Goal: Transaction & Acquisition: Purchase product/service

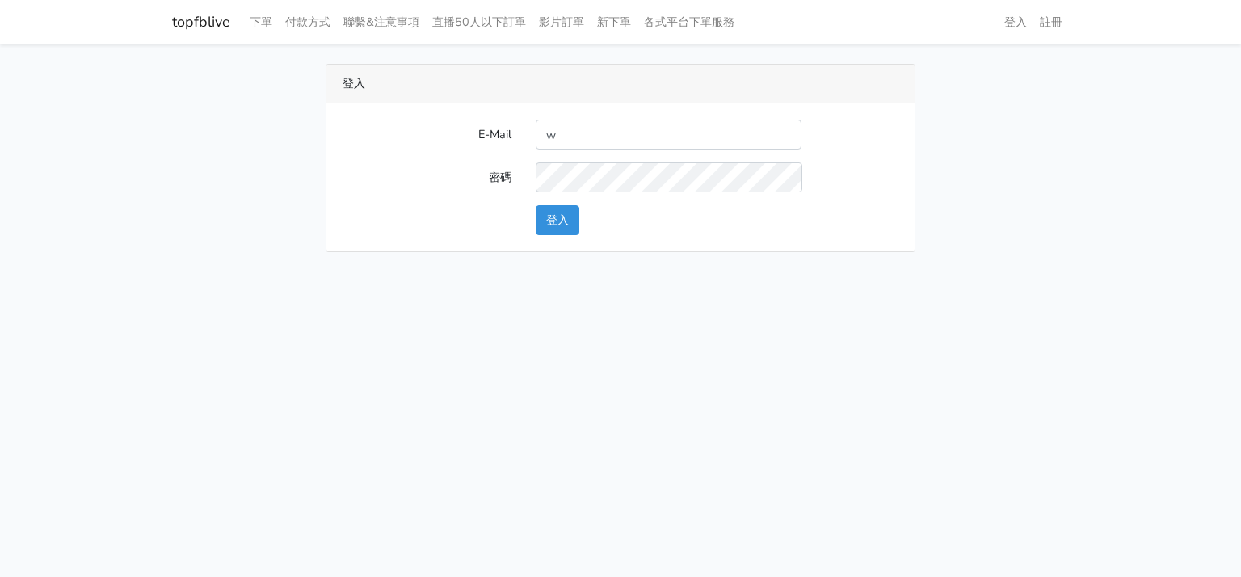
type input "will@popola.co"
click at [545, 222] on button "登入" at bounding box center [558, 220] width 44 height 30
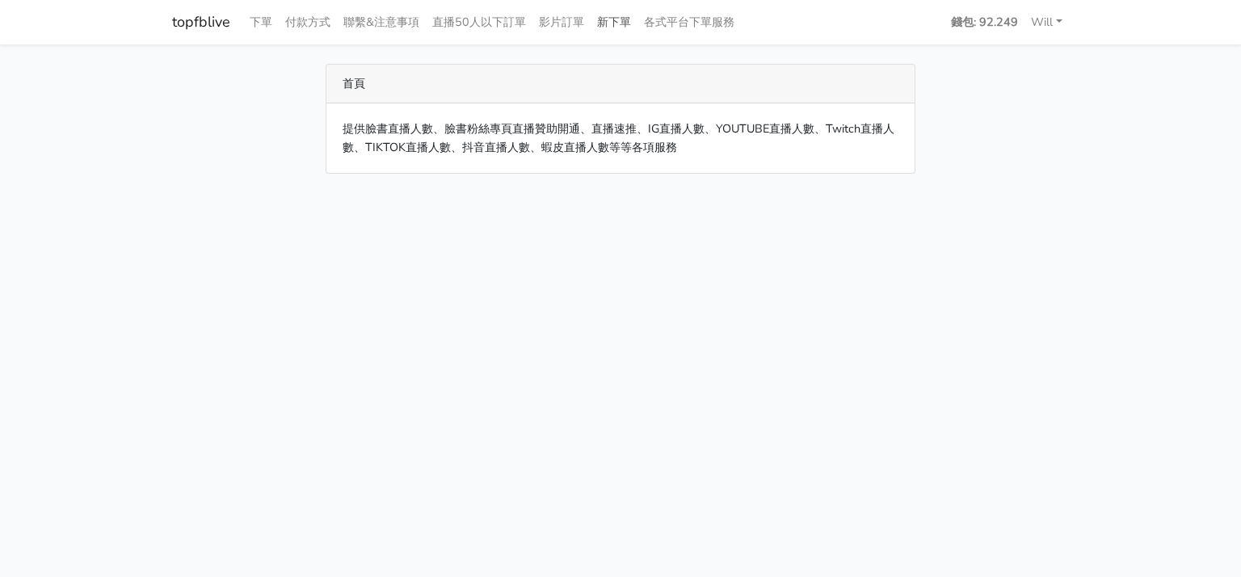
click at [610, 26] on link "新下單" at bounding box center [614, 22] width 47 height 32
click at [701, 26] on link "各式平台下單服務" at bounding box center [689, 22] width 103 height 32
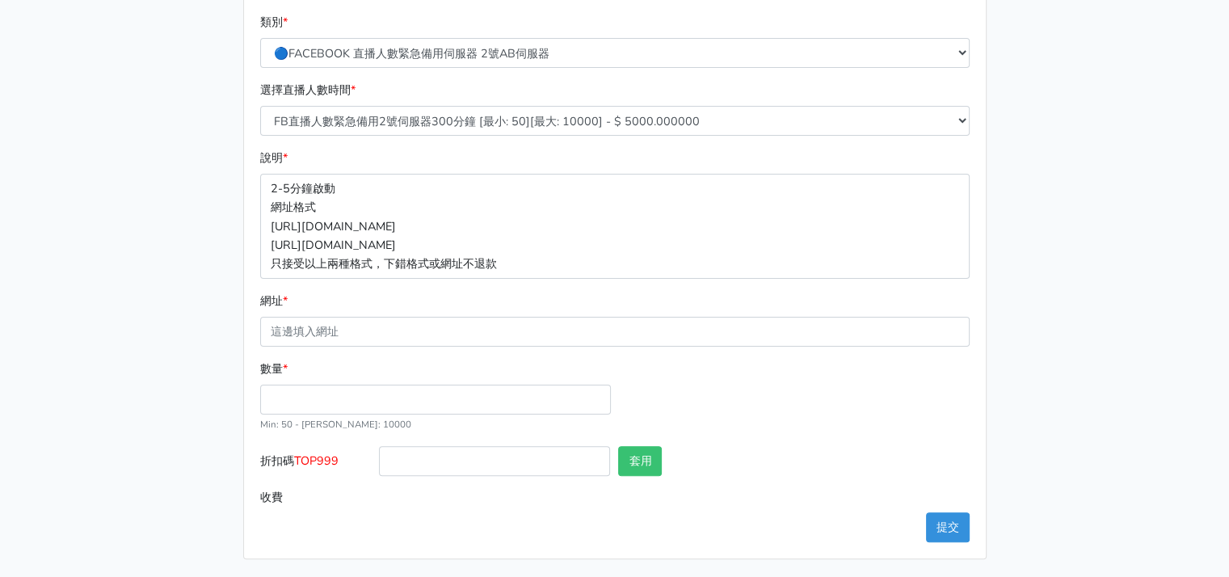
scroll to position [94, 0]
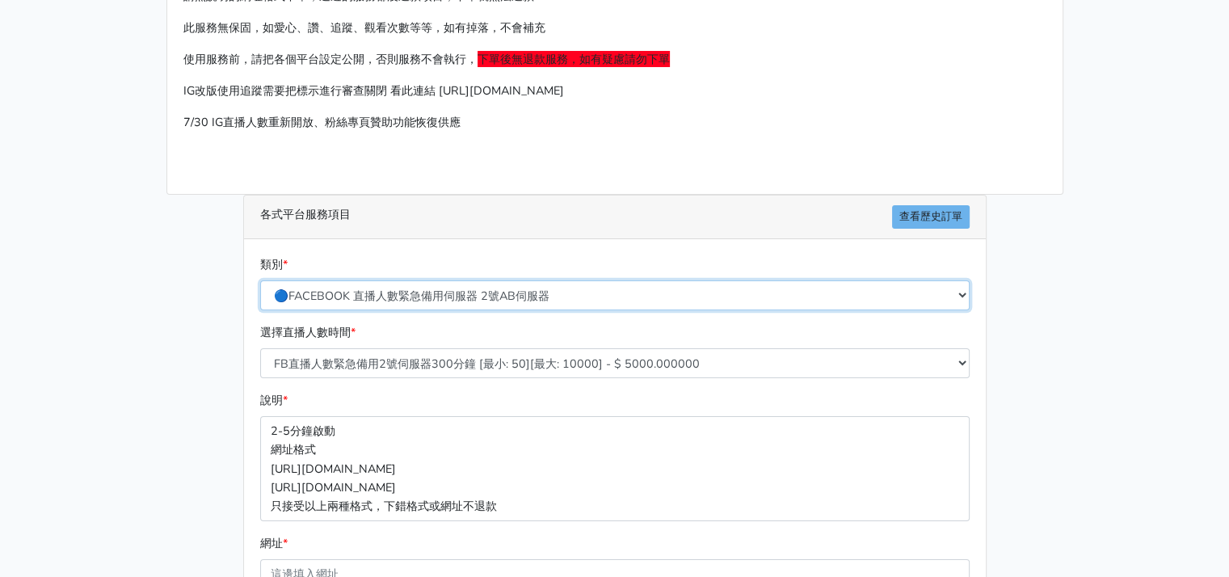
click at [556, 293] on select "🔵FACEBOOK 直播人數緊急備用伺服器 2號AB伺服器 🔵FACEBOOK 網軍專用貼文留言 安全保密 🔵9/30 FACEBOOK 直播人數緩慢進場緩慢…" at bounding box center [614, 295] width 709 height 30
select select "🥝LINE官方增加好友服務"
click at [260, 280] on select "🔵FACEBOOK 直播人數緊急備用伺服器 2號AB伺服器 🔵FACEBOOK 網軍專用貼文留言 安全保密 🔵9/30 FACEBOOK 直播人數緩慢進場緩慢…" at bounding box center [614, 295] width 709 height 30
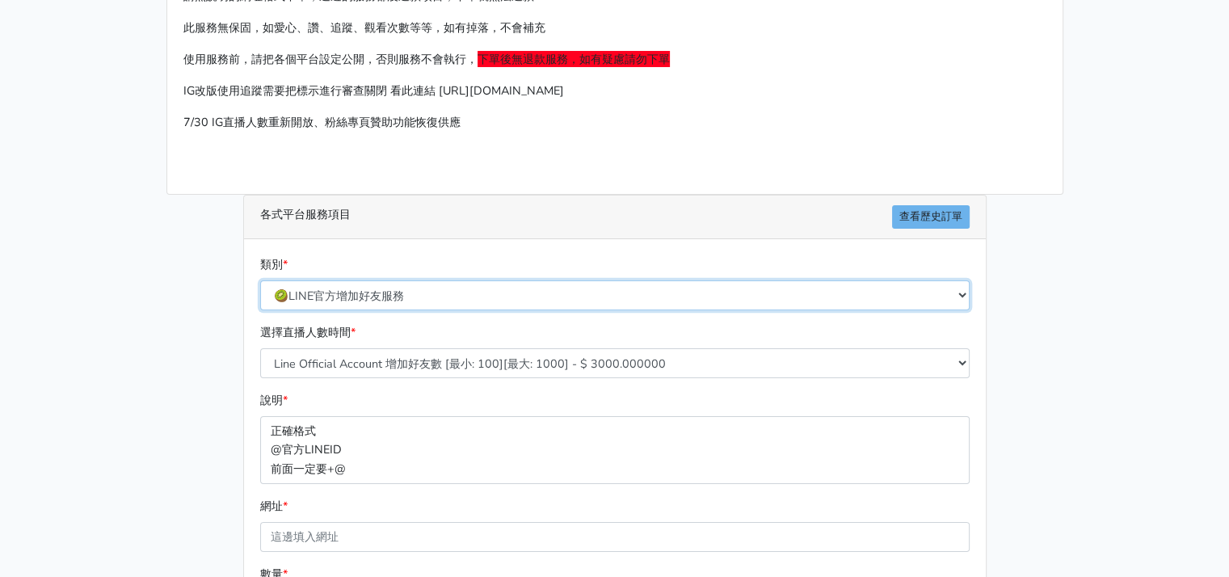
scroll to position [298, 0]
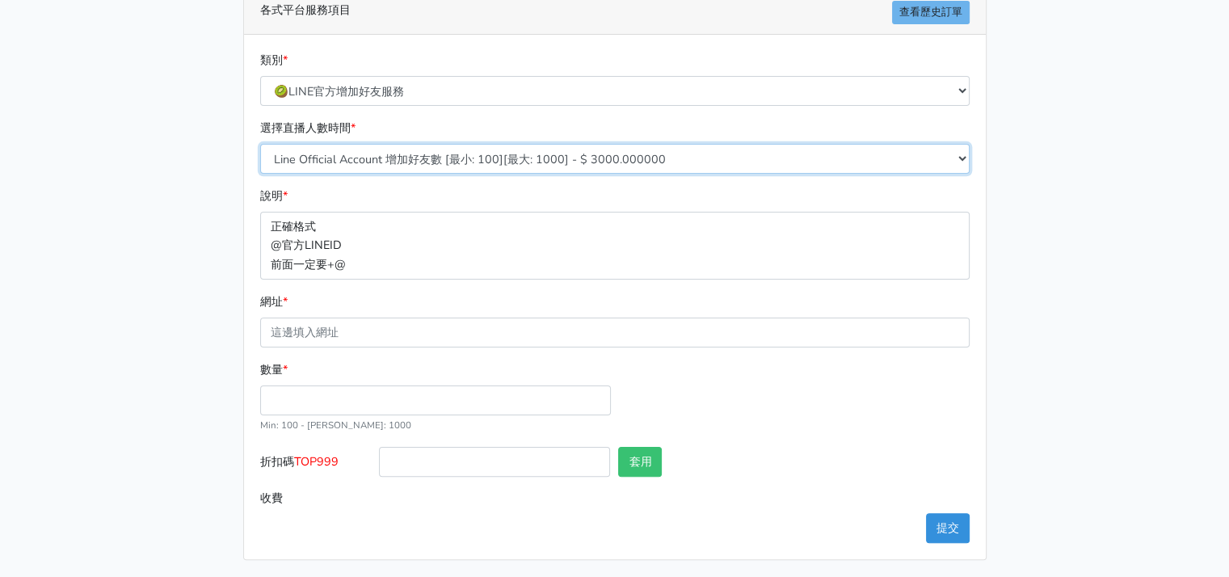
click at [441, 152] on select "Line Official Account 增加好友數 [最小: 100][最大: 1000] - $ 3000.000000" at bounding box center [614, 159] width 709 height 30
click at [260, 144] on select "Line Official Account 增加好友數 [最小: 100][最大: 1000] - $ 3000.000000" at bounding box center [614, 159] width 709 height 30
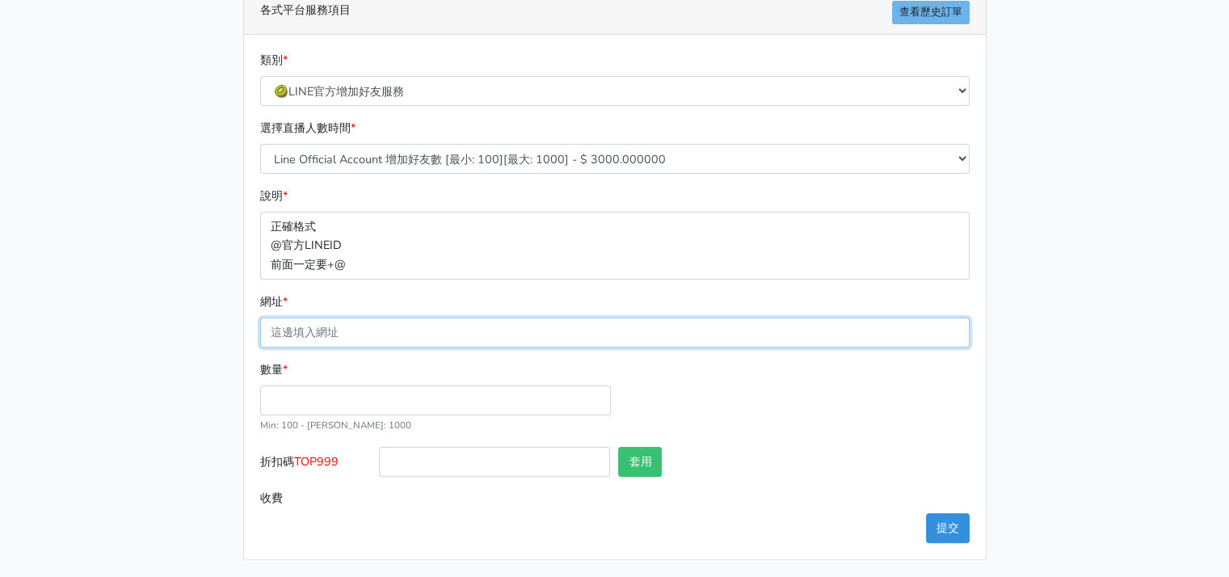
click at [352, 339] on input "網址 *" at bounding box center [614, 333] width 709 height 30
click at [323, 267] on p "正確格式 @官方LINEID 前面一定要+@" at bounding box center [614, 245] width 709 height 67
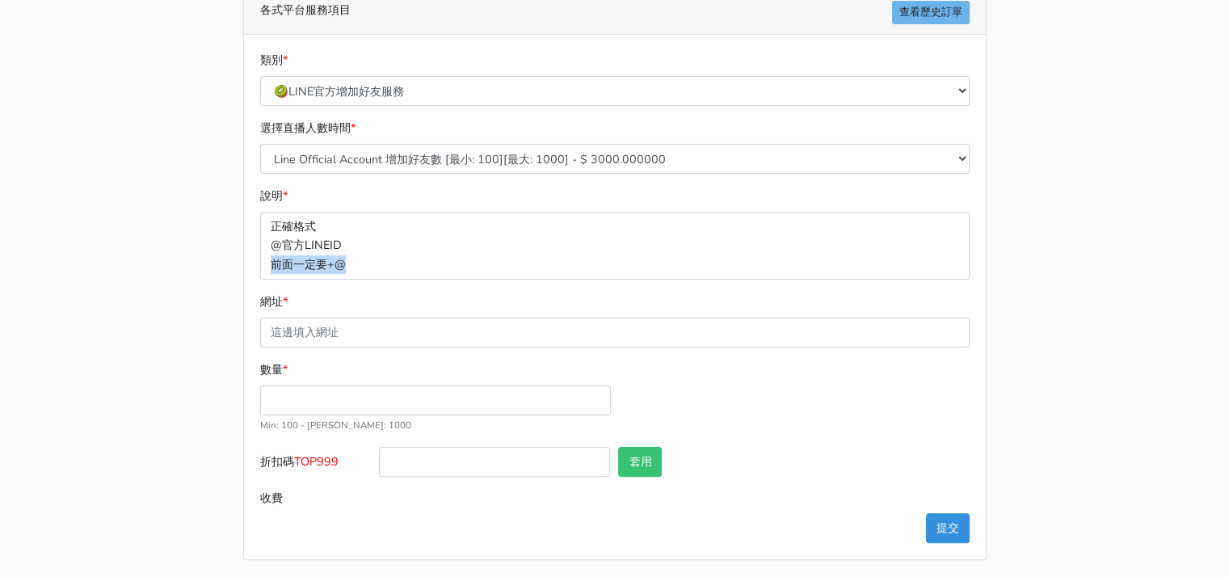
click at [323, 267] on p "正確格式 @官方LINEID 前面一定要+@" at bounding box center [614, 245] width 709 height 67
click at [356, 238] on p "正確格式 @官方LINEID 前面一定要+@" at bounding box center [614, 245] width 709 height 67
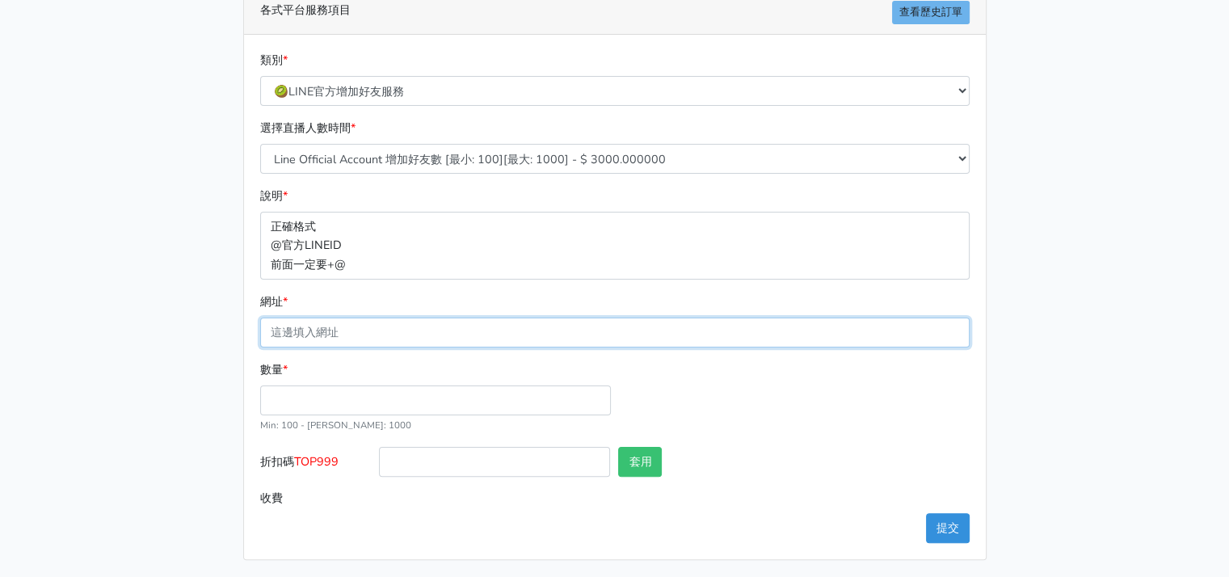
click at [360, 333] on input "網址 *" at bounding box center [614, 333] width 709 height 30
click at [430, 261] on p "正確格式 @官方LINEID 前面一定要+@" at bounding box center [614, 245] width 709 height 67
click at [338, 258] on p "正確格式 @官方LINEID 前面一定要+@" at bounding box center [614, 245] width 709 height 67
click at [307, 229] on p "正確格式 @官方LINEID 前面一定要+@" at bounding box center [614, 245] width 709 height 67
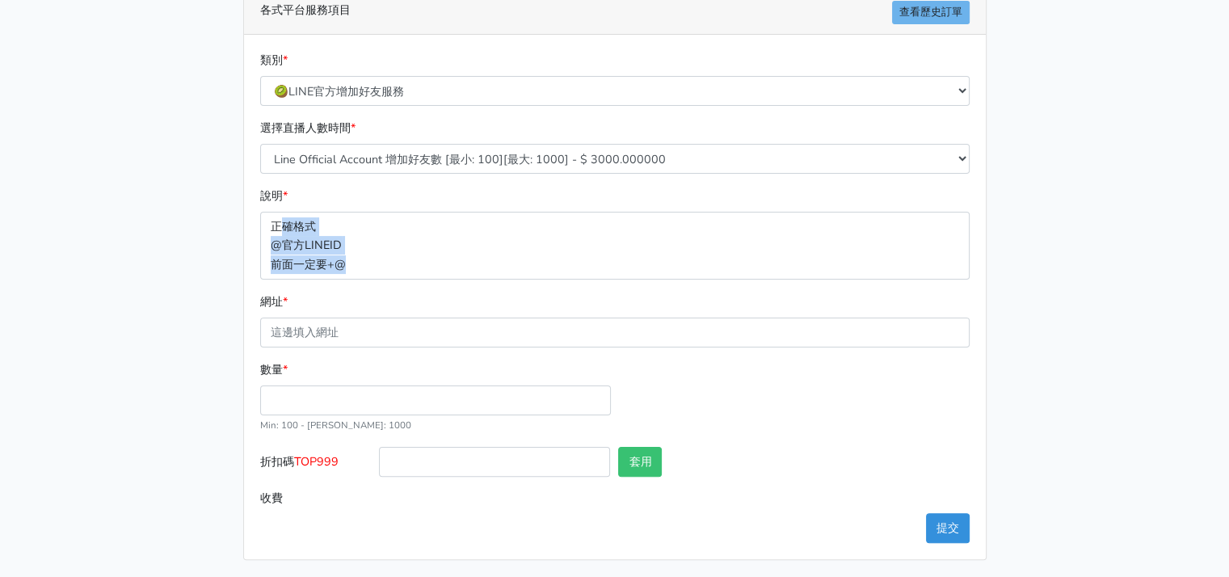
drag, startPoint x: 281, startPoint y: 223, endPoint x: 357, endPoint y: 259, distance: 83.9
click at [355, 259] on p "正確格式 @官方LINEID 前面一定要+@" at bounding box center [614, 245] width 709 height 67
click at [357, 259] on p "正確格式 @官方LINEID 前面一定要+@" at bounding box center [614, 245] width 709 height 67
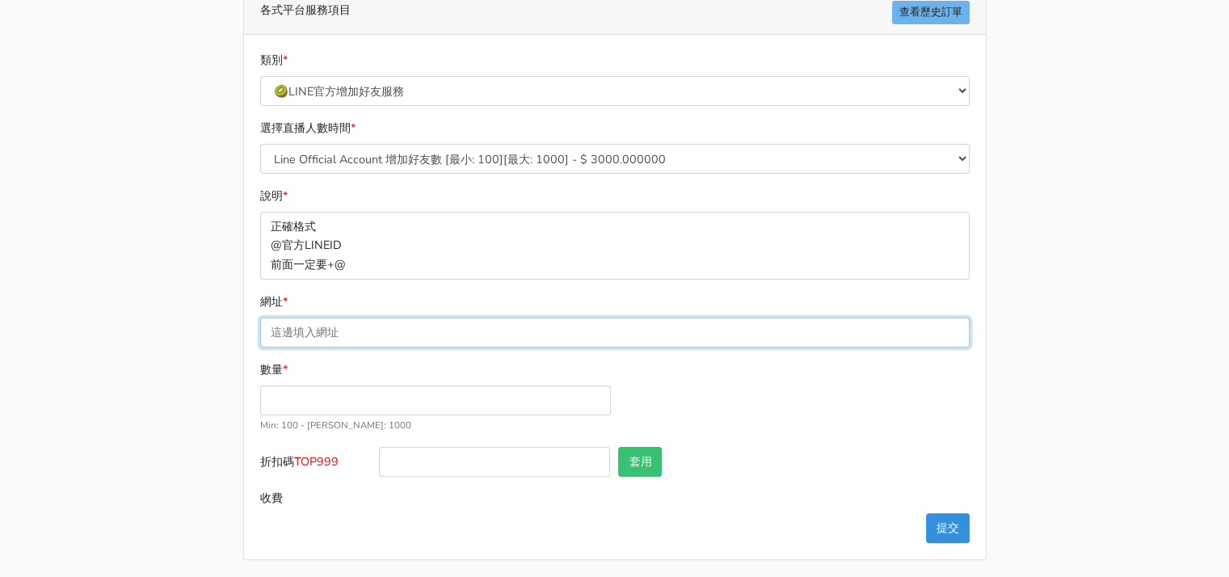
click at [317, 328] on input "網址 *" at bounding box center [614, 333] width 709 height 30
paste input "@715plrmm"
type input "@715plrmm"
click at [204, 322] on div "請照說明的網址格式下單，這邊的服務都沒退款項目，下單就無法退款 此服務無保固，如愛心、讚、追蹤、觀看次數等等，如有掉落，不會補充 使用服務前，請把各個平台設定…" at bounding box center [614, 163] width 921 height 794
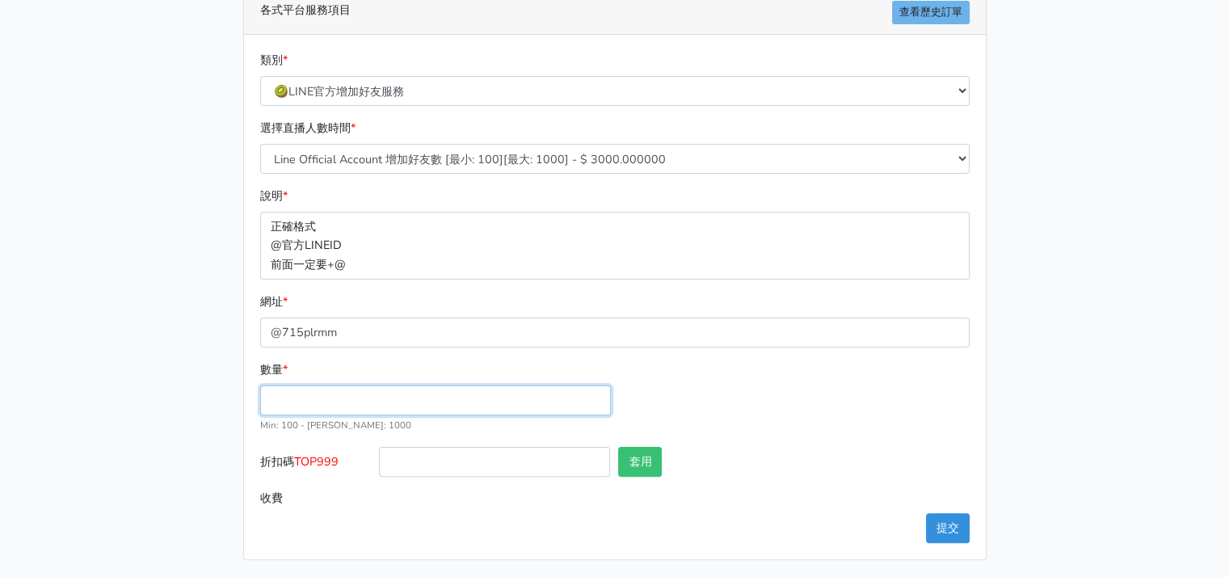
click at [323, 400] on input "數量 *" at bounding box center [435, 400] width 351 height 30
type input "1000"
type input "3000.000"
click at [769, 396] on div "數量 * 1000 Min: 100 - Max: 1000" at bounding box center [615, 403] width 718 height 86
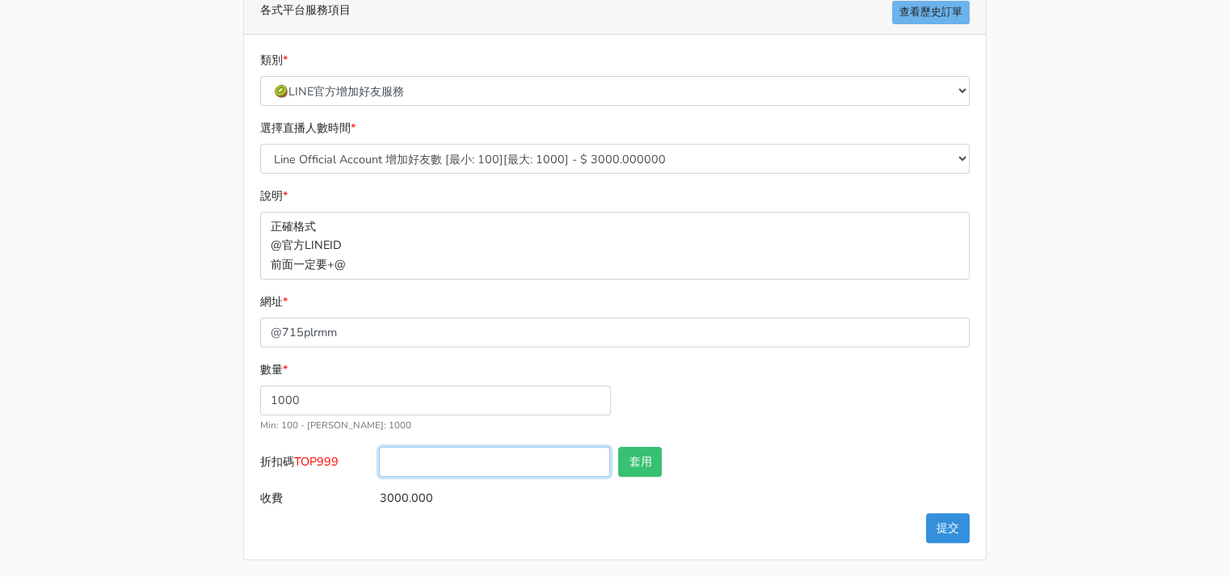
click at [487, 471] on input "折扣碼 TOP999" at bounding box center [494, 462] width 231 height 30
drag, startPoint x: 299, startPoint y: 456, endPoint x: 341, endPoint y: 458, distance: 42.1
click at [341, 458] on label "折扣碼 TOP999" at bounding box center [316, 465] width 120 height 36
copy span "TOP999"
click at [445, 461] on input "折扣碼 TOP999" at bounding box center [494, 462] width 231 height 30
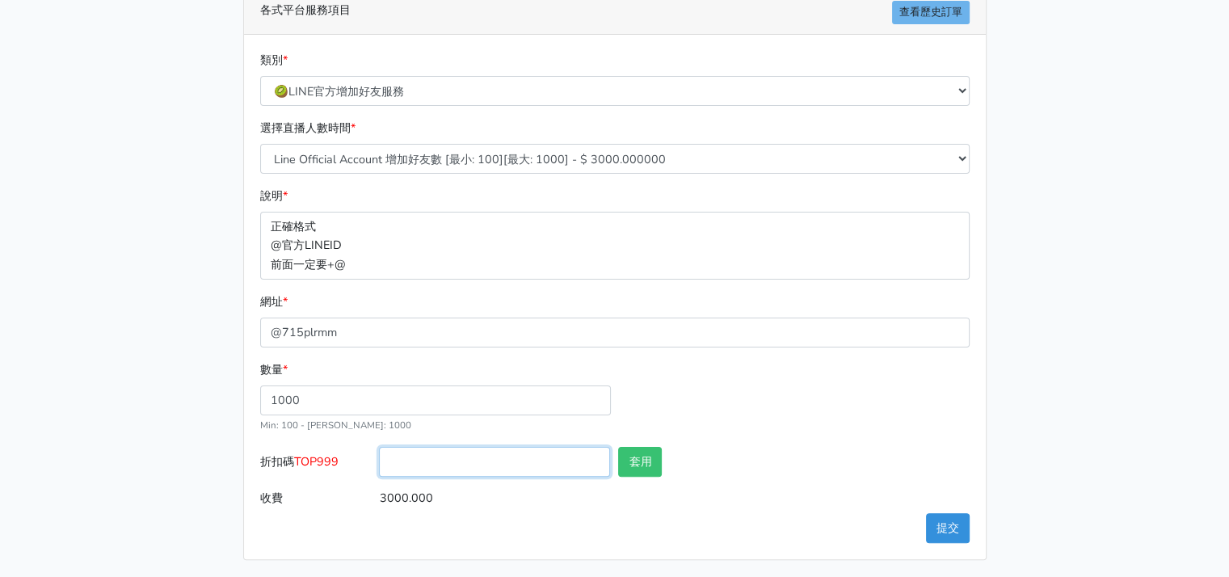
paste input "TOP999"
type input "TOP999"
click at [622, 465] on button "套用" at bounding box center [640, 462] width 44 height 30
type input "套用失敗"
click at [537, 458] on input "TOP999" at bounding box center [494, 462] width 231 height 30
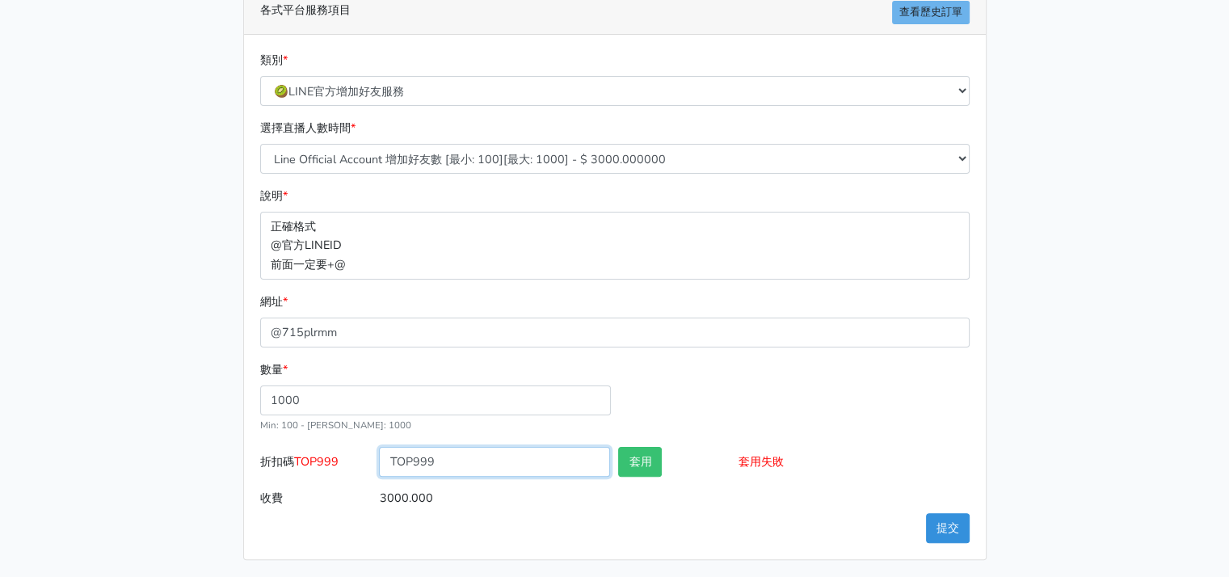
click at [390, 460] on input "TOP999" at bounding box center [494, 462] width 231 height 30
click at [640, 465] on button "套用" at bounding box center [640, 462] width 44 height 30
click at [651, 458] on button "套用" at bounding box center [640, 462] width 44 height 30
click at [490, 462] on input "TOP999" at bounding box center [494, 462] width 231 height 30
drag, startPoint x: 443, startPoint y: 461, endPoint x: 352, endPoint y: 458, distance: 90.5
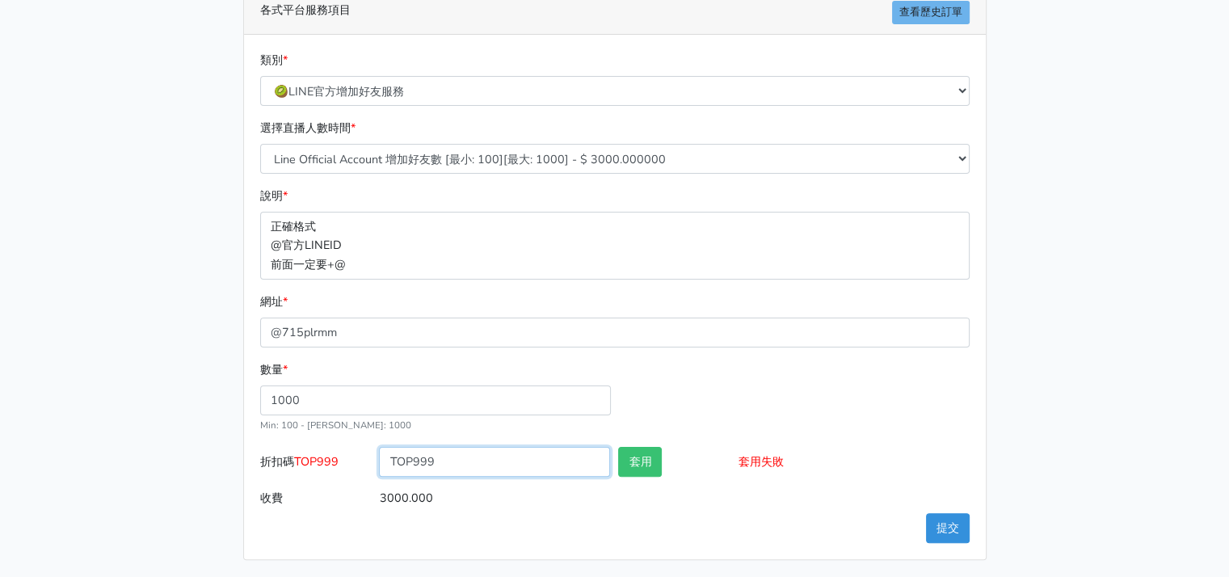
click at [352, 458] on div "折扣碼 TOP999 TOP999 套用 套用失敗" at bounding box center [615, 465] width 718 height 36
click at [537, 504] on input "3000.000" at bounding box center [674, 498] width 590 height 30
click at [632, 533] on div "類別 * 🔵FACEBOOK 直播人數緊急備用伺服器 2號AB伺服器 🔵FACEBOOK 網軍專用貼文留言 安全保密 🔵9/30 FACEBOOK 直播人數緩…" at bounding box center [615, 297] width 742 height 524
click at [474, 491] on input "3000.000" at bounding box center [674, 498] width 590 height 30
click at [456, 499] on input "3000.000" at bounding box center [674, 498] width 590 height 30
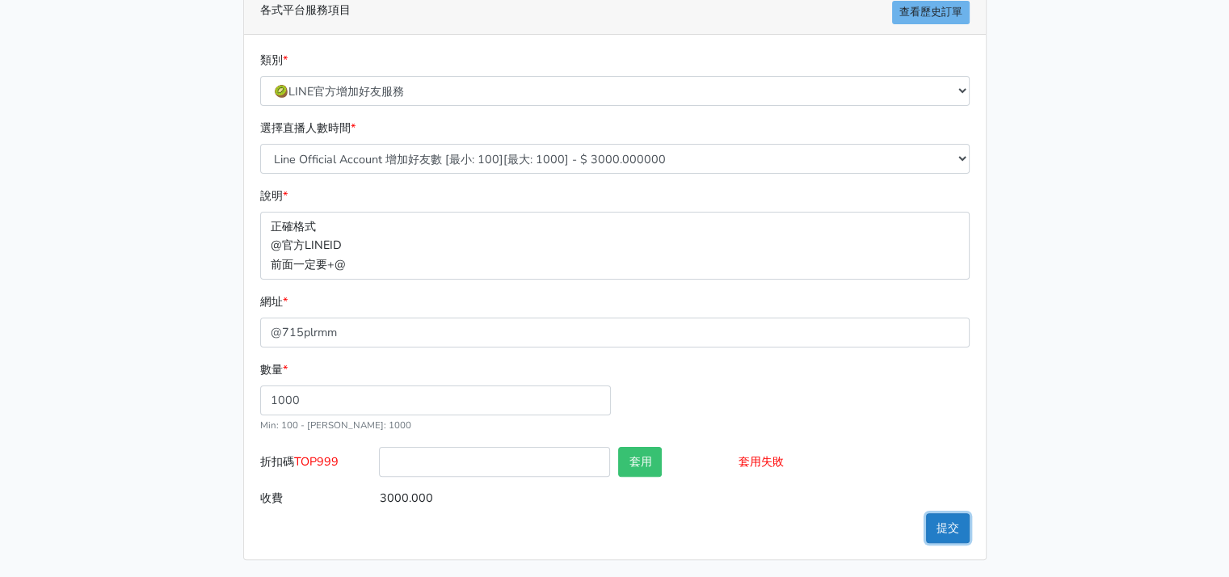
click at [962, 528] on button "提交" at bounding box center [948, 528] width 44 height 30
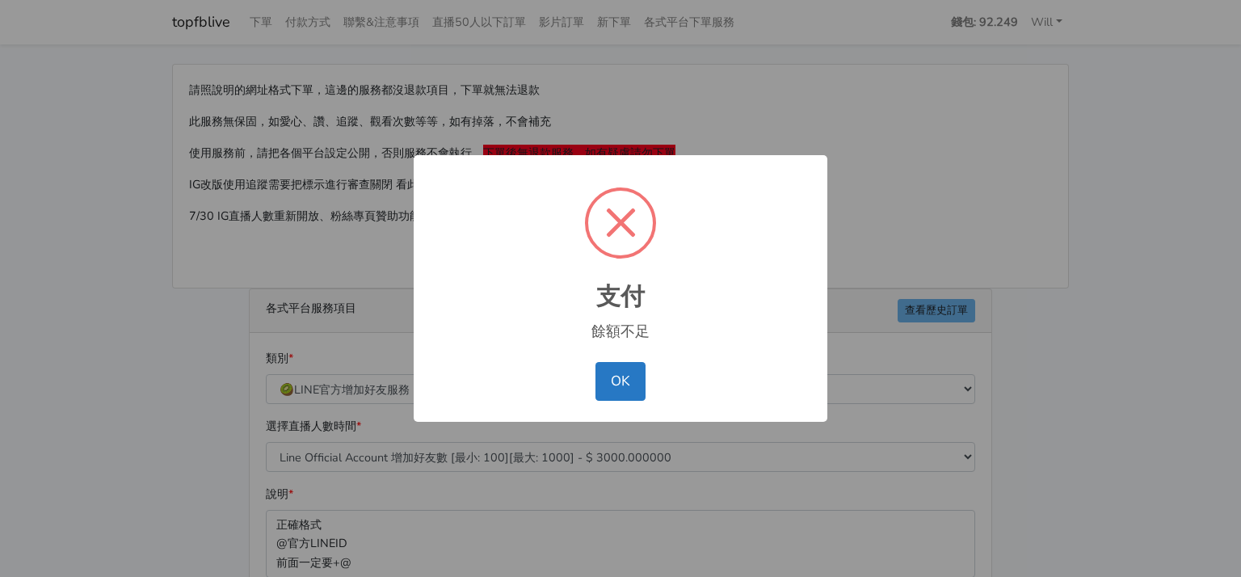
select select "🥝LINE官方增加好友服務"
click at [619, 384] on button "OK" at bounding box center [620, 381] width 49 height 39
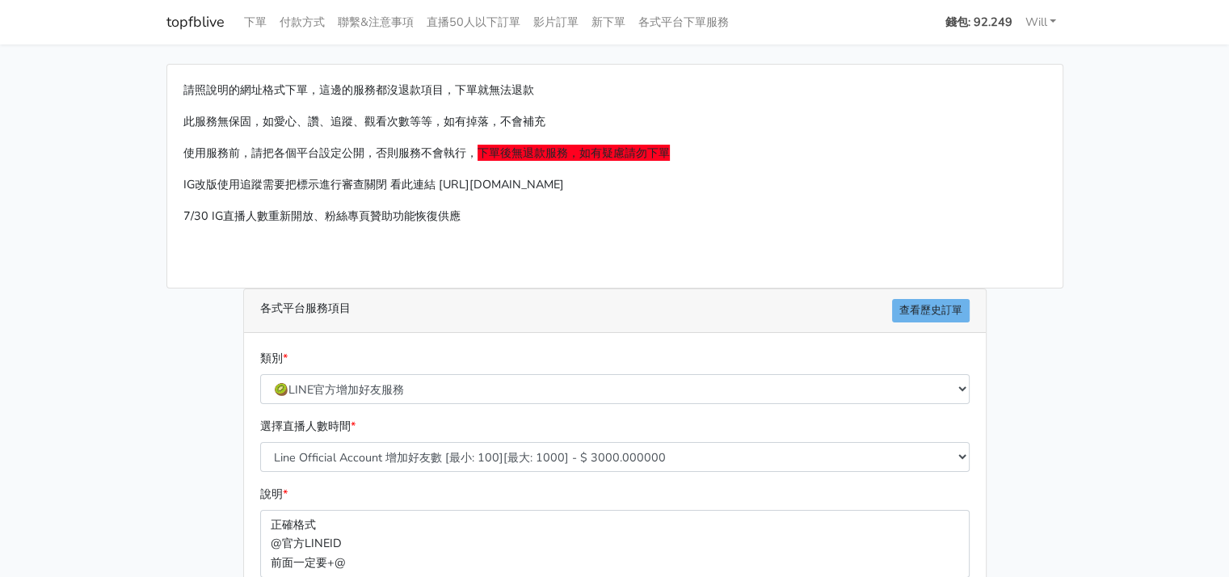
click at [970, 19] on strong "錢包: 92.249" at bounding box center [978, 22] width 67 height 16
click at [1014, 15] on ul "錢包: 92.249 Will 登出" at bounding box center [1001, 22] width 124 height 32
click at [1045, 15] on link "Will" at bounding box center [1041, 22] width 44 height 32
click at [782, 78] on div "請照說明的網址格式下單，這邊的服務都沒退款項目，下單就無法退款 此服務無保固，如愛心、讚、追蹤、觀看次數等等，如有掉落，不會補充 使用服務前，請把各個平台設定…" at bounding box center [614, 176] width 895 height 223
click at [983, 24] on strong "錢包: 92.249" at bounding box center [978, 22] width 67 height 16
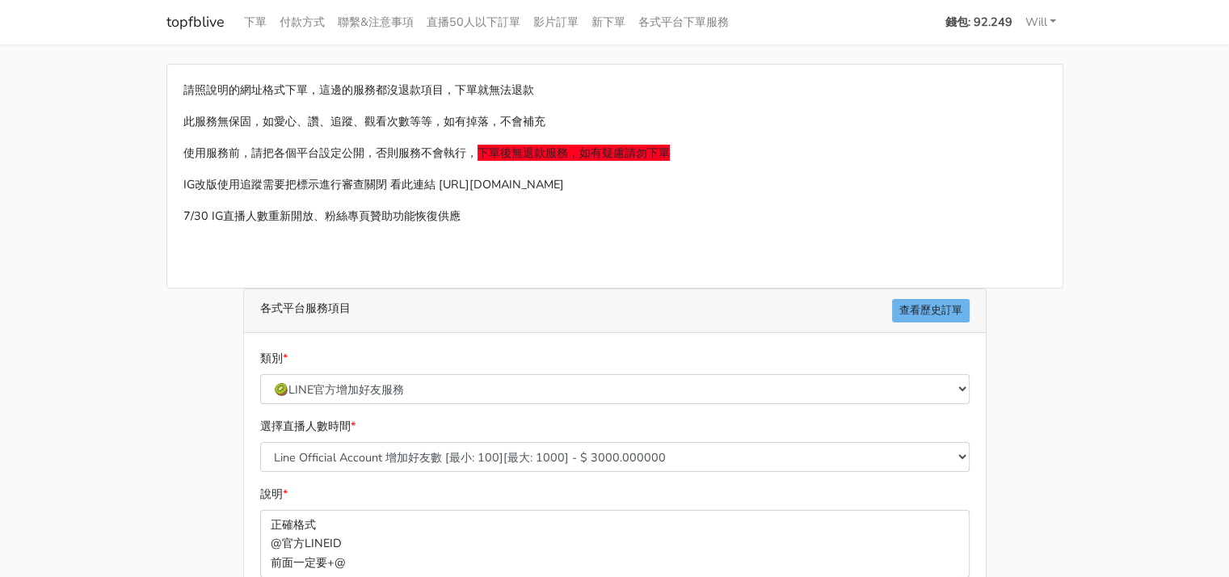
click at [983, 24] on strong "錢包: 92.249" at bounding box center [978, 22] width 67 height 16
click at [297, 19] on link "付款方式" at bounding box center [302, 22] width 58 height 32
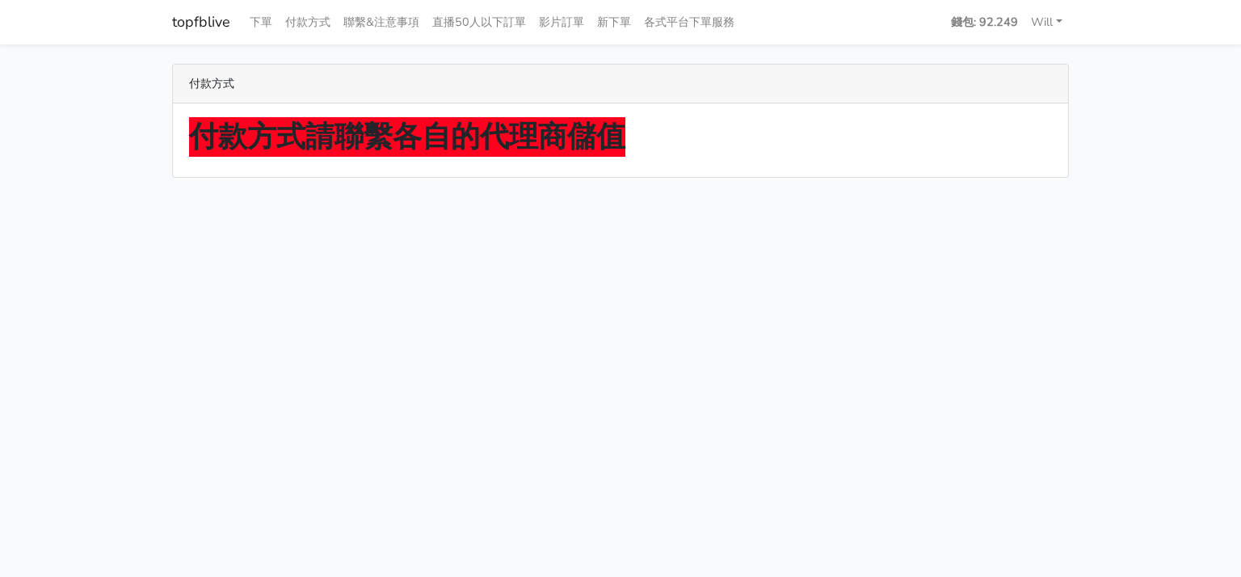
click at [489, 145] on strong "付款方式請聯繫各自的代理商儲值" at bounding box center [407, 137] width 436 height 40
click at [212, 25] on link "topfblive" at bounding box center [201, 22] width 58 height 32
click at [394, 27] on link "聯繫&注意事項" at bounding box center [381, 22] width 89 height 32
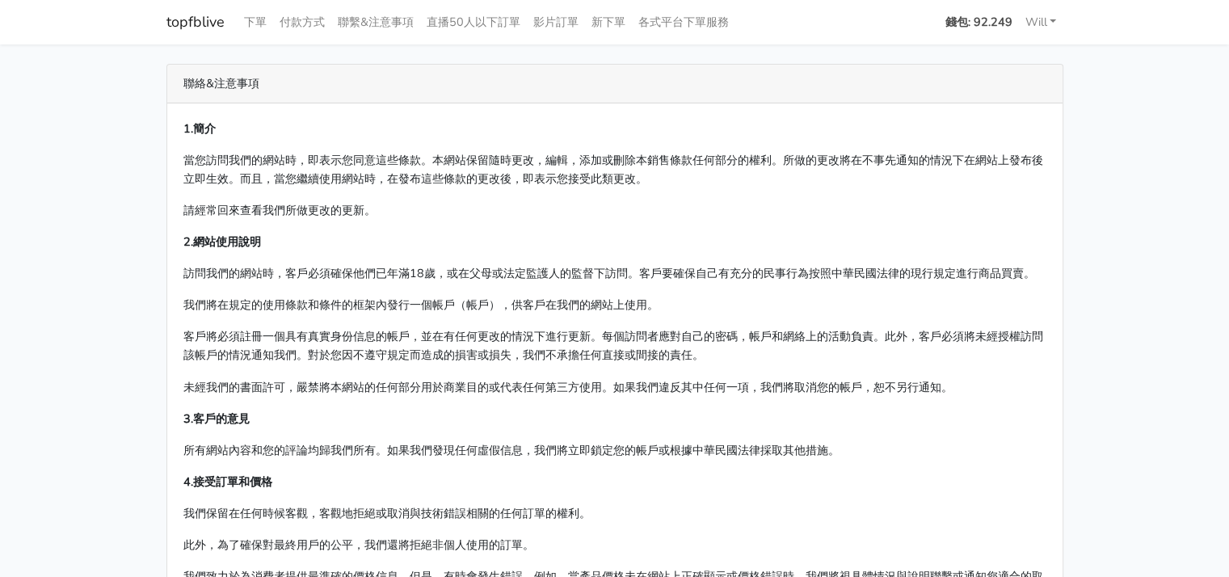
click at [991, 19] on strong "錢包: 92.249" at bounding box center [978, 22] width 67 height 16
click at [296, 22] on link "付款方式" at bounding box center [302, 22] width 58 height 32
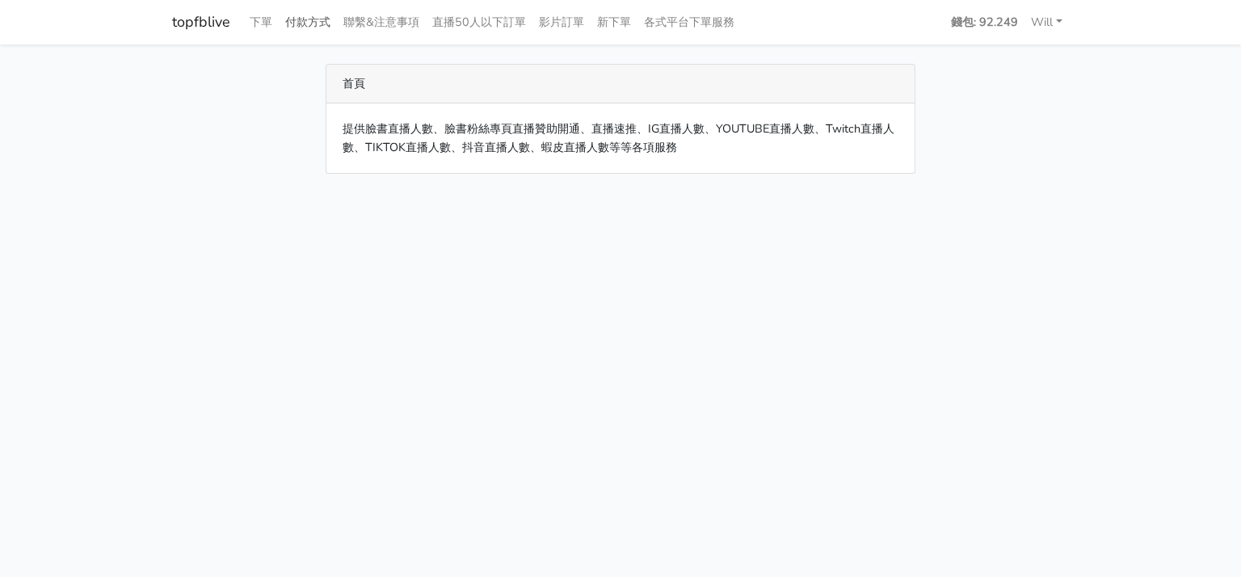
click at [301, 21] on link "付款方式" at bounding box center [308, 22] width 58 height 32
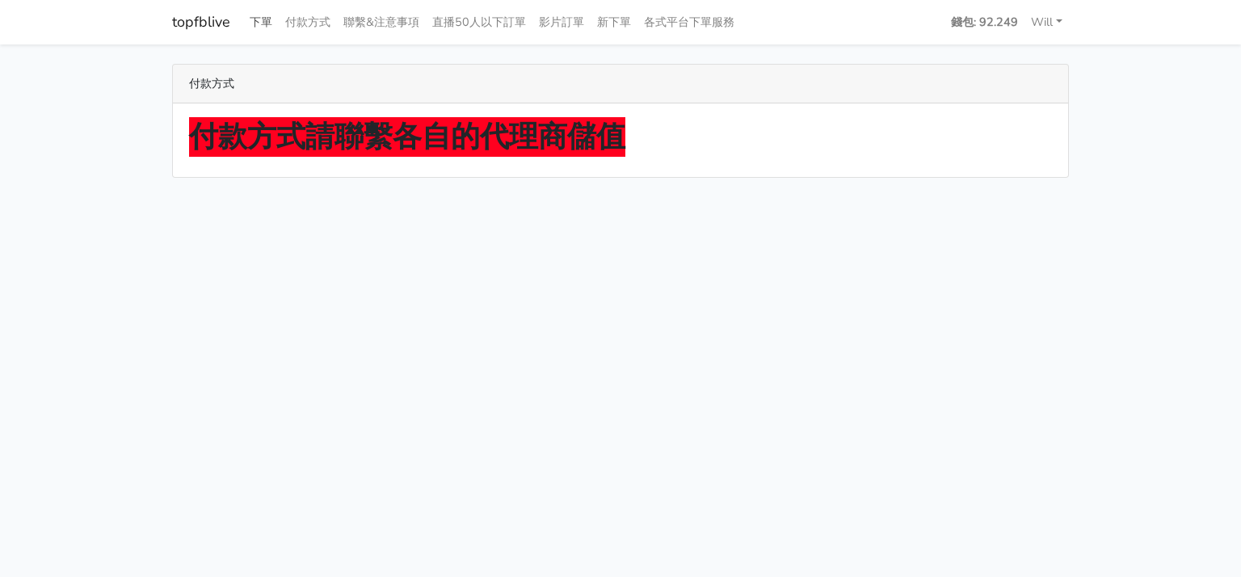
click at [262, 17] on link "下單" at bounding box center [261, 22] width 36 height 32
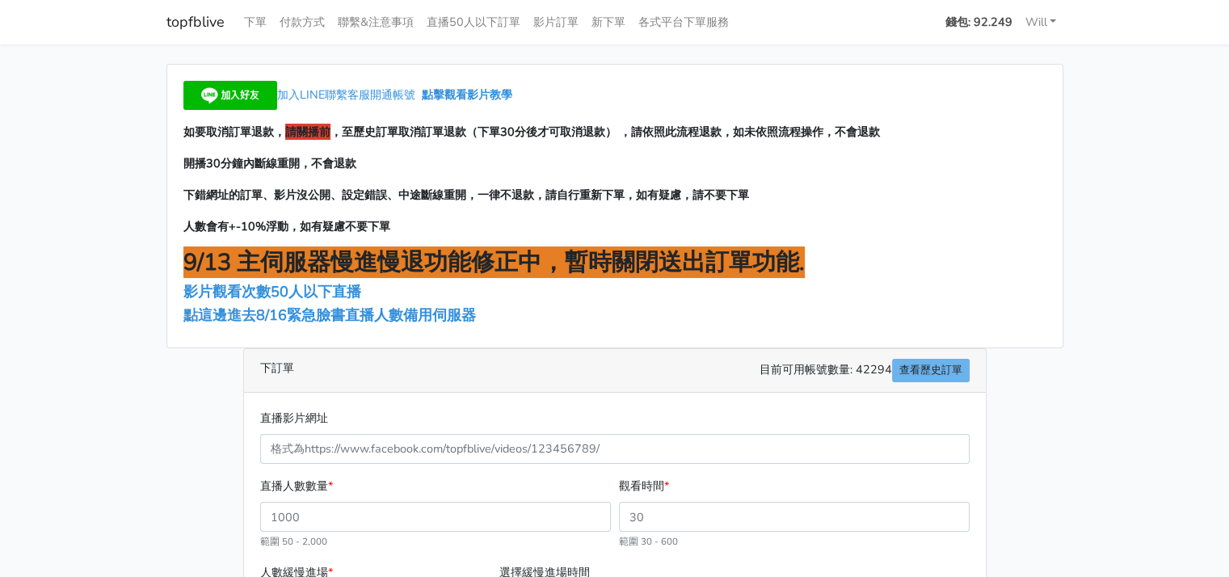
click at [981, 26] on strong "錢包: 92.249" at bounding box center [978, 22] width 67 height 16
click at [1030, 25] on link "Will" at bounding box center [1041, 22] width 44 height 32
click at [957, 16] on strong "錢包: 92.249" at bounding box center [978, 22] width 67 height 16
click at [368, 25] on link "聯繫&注意事項" at bounding box center [375, 22] width 89 height 32
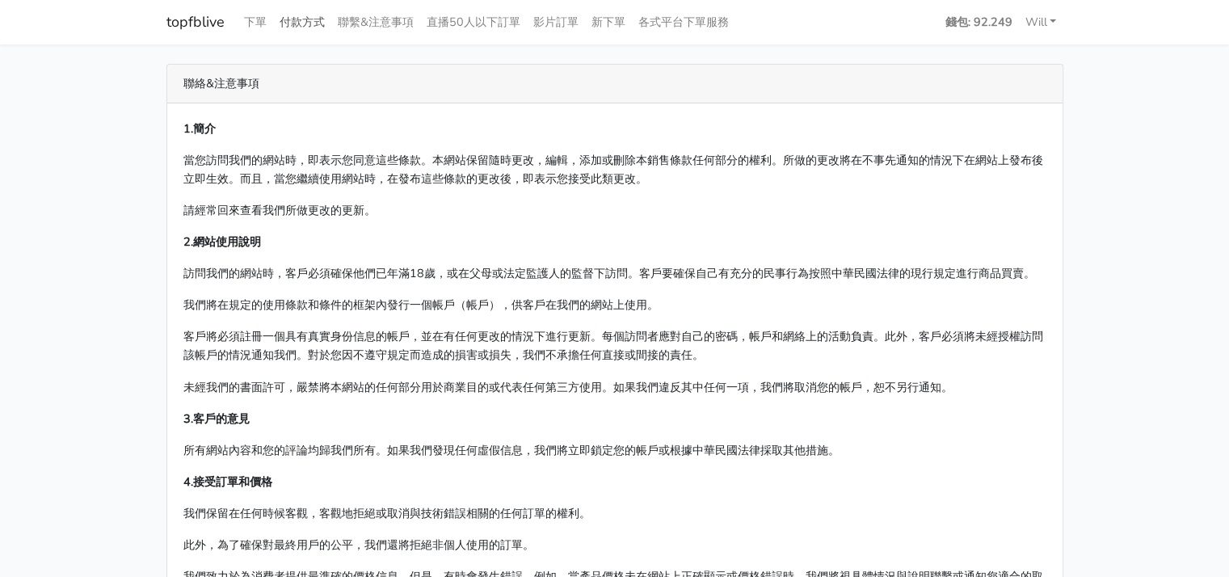
click at [309, 27] on link "付款方式" at bounding box center [302, 22] width 58 height 32
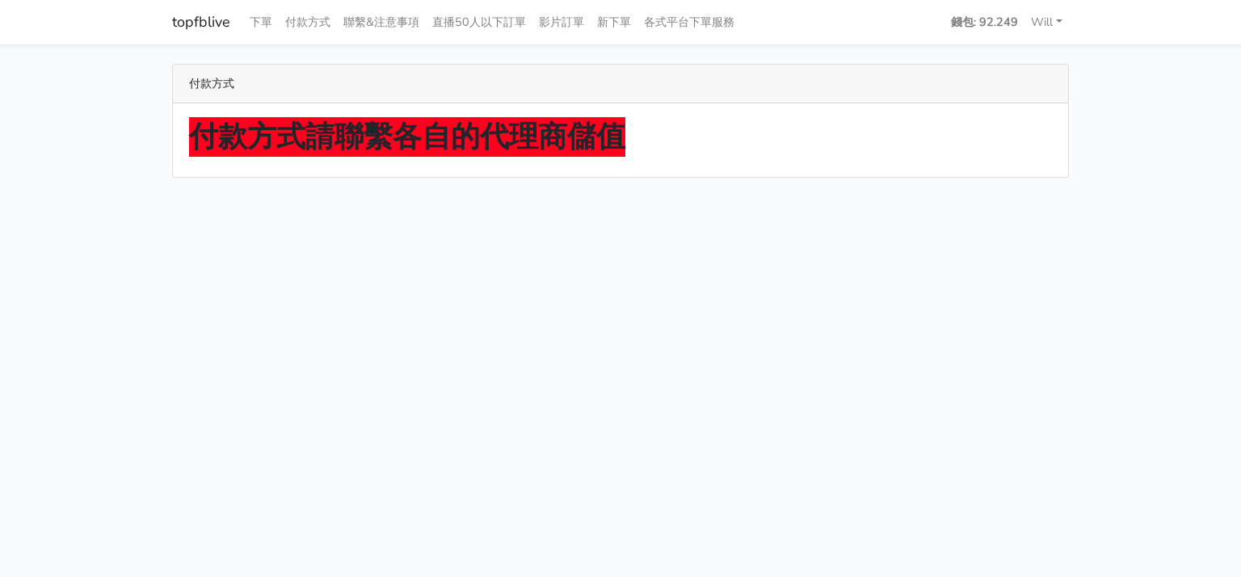
click at [362, 149] on strong "付款方式請聯繫各自的代理商儲值" at bounding box center [407, 137] width 436 height 40
click at [1053, 22] on link "Will" at bounding box center [1047, 22] width 44 height 32
click at [993, 22] on strong "錢包: 92.249" at bounding box center [984, 22] width 67 height 16
